Goal: Use online tool/utility: Use online tool/utility

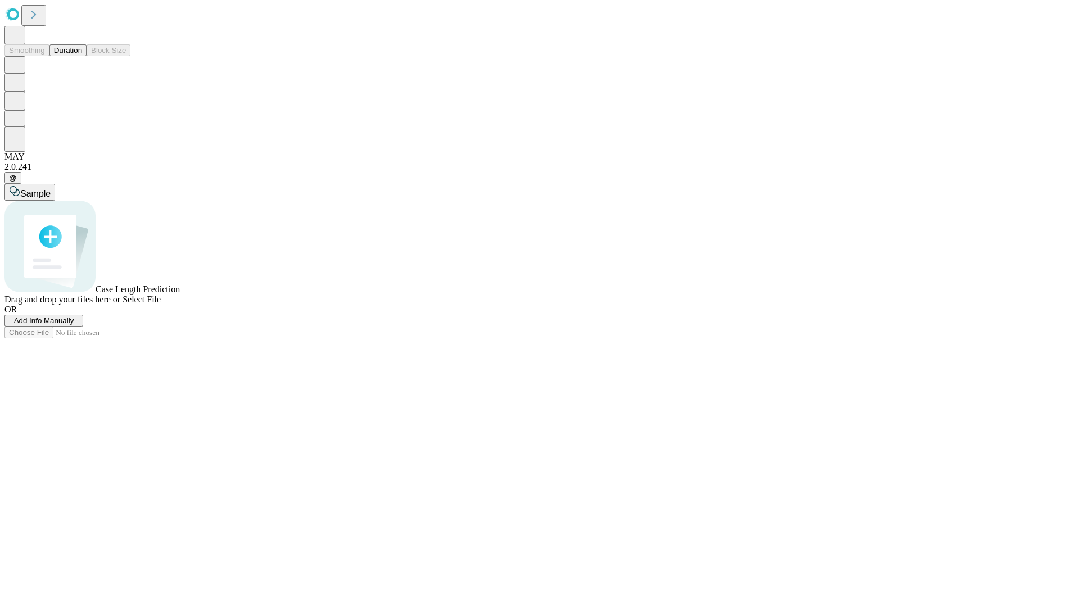
click at [82, 56] on button "Duration" at bounding box center [67, 50] width 37 height 12
click at [51, 189] on span "Sample" at bounding box center [35, 194] width 30 height 10
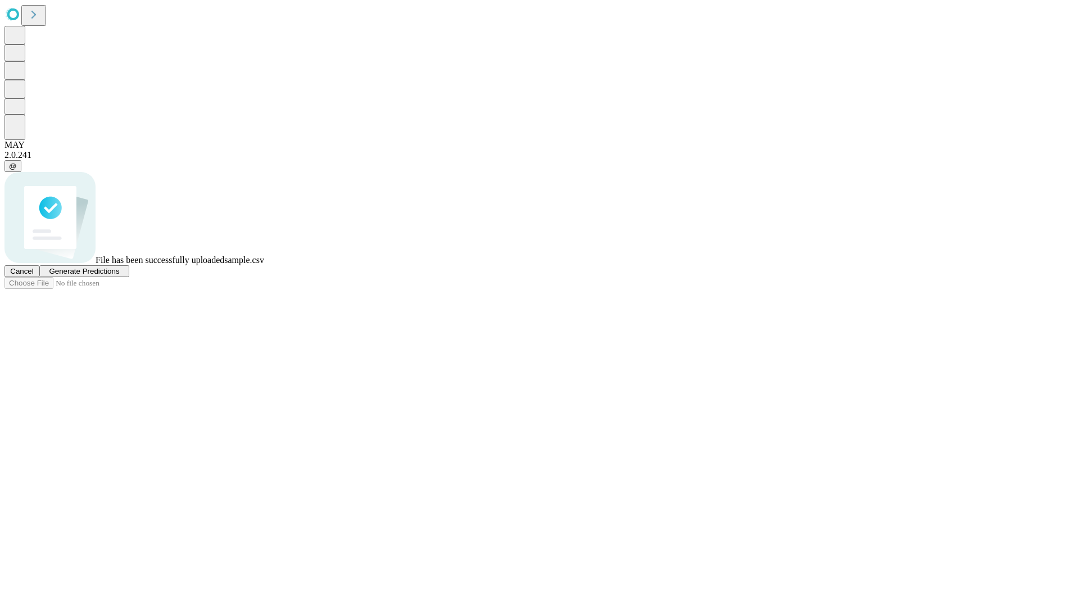
click at [119, 275] on span "Generate Predictions" at bounding box center [84, 271] width 70 height 8
